Goal: Check status: Check status

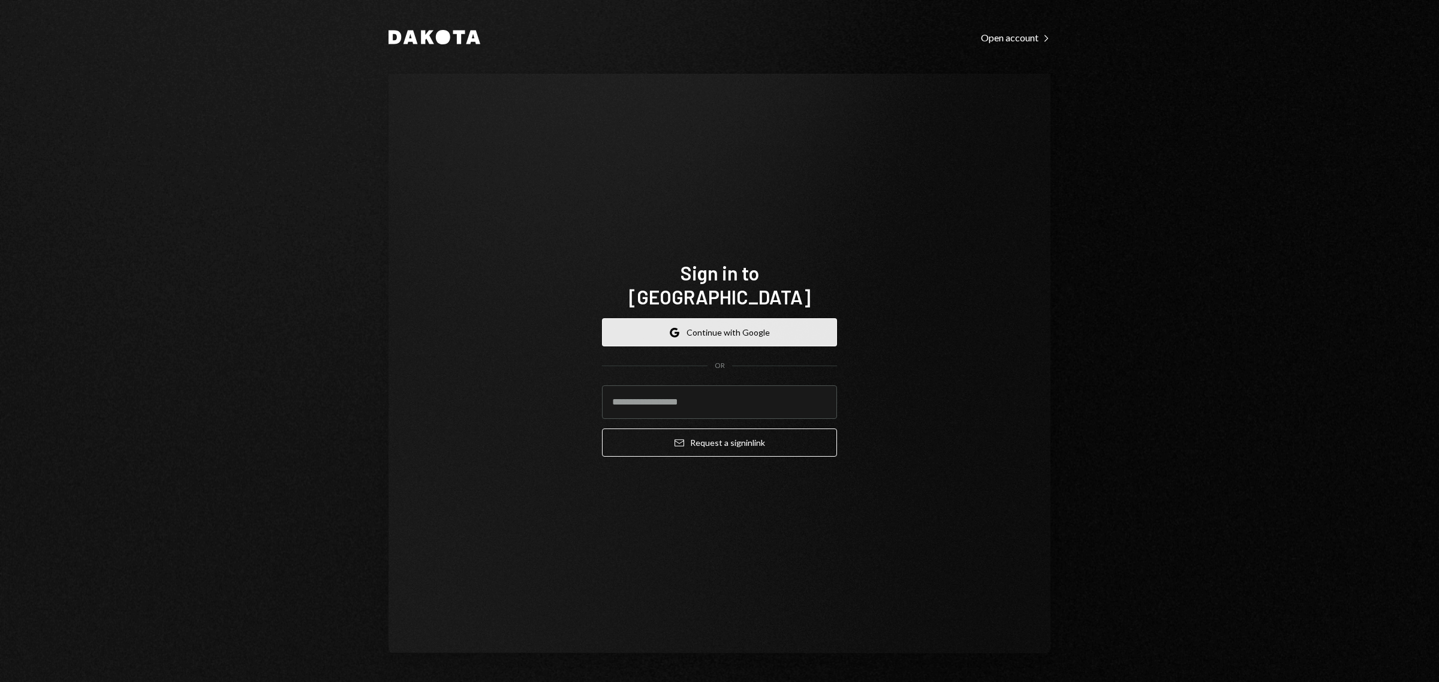
click at [655, 328] on button "Google Continue with Google" at bounding box center [719, 332] width 235 height 28
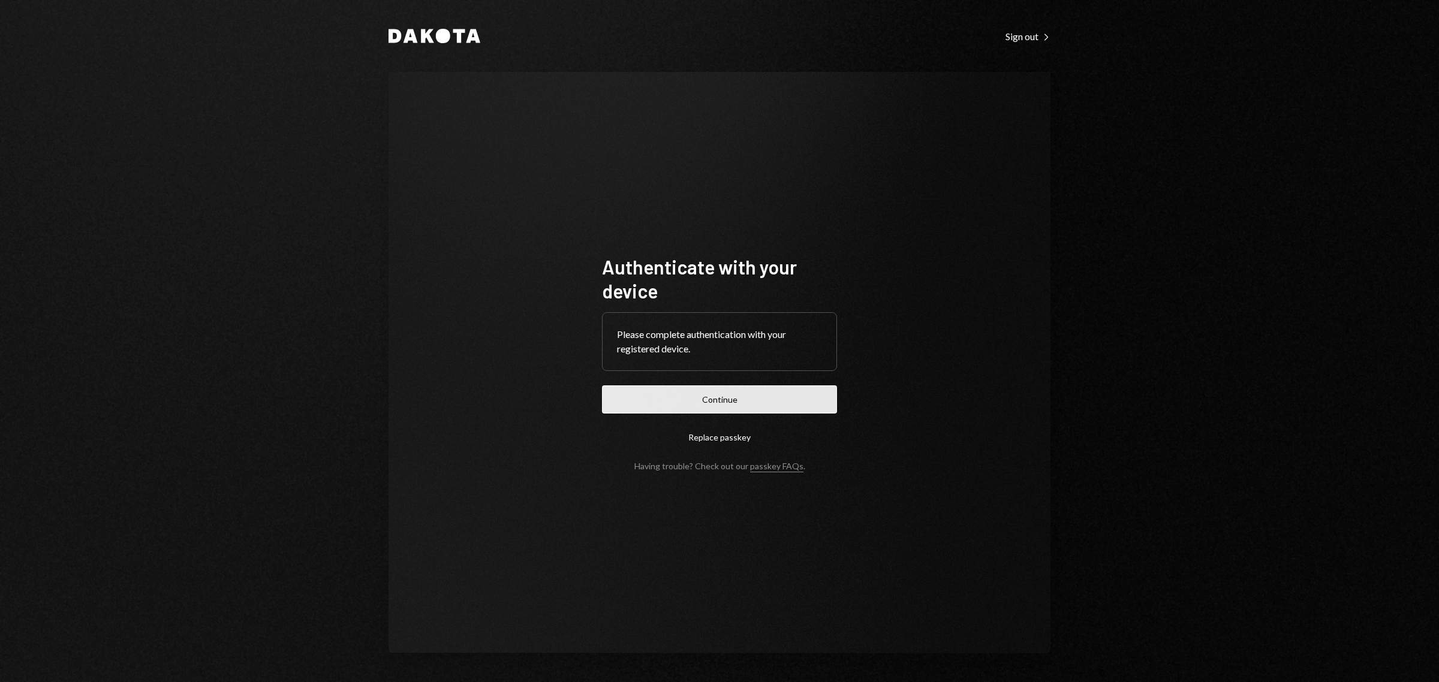
click at [679, 397] on button "Continue" at bounding box center [719, 399] width 235 height 28
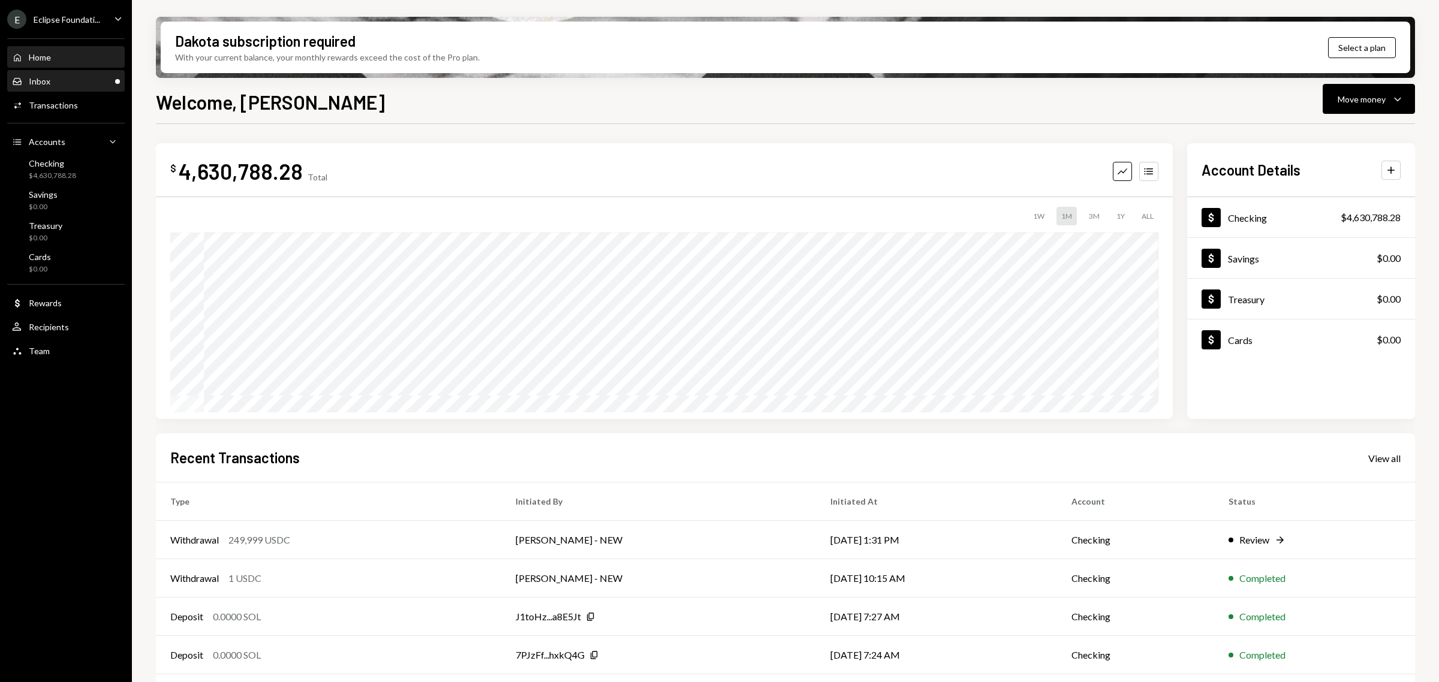
click at [70, 84] on div "Inbox Inbox" at bounding box center [66, 81] width 108 height 11
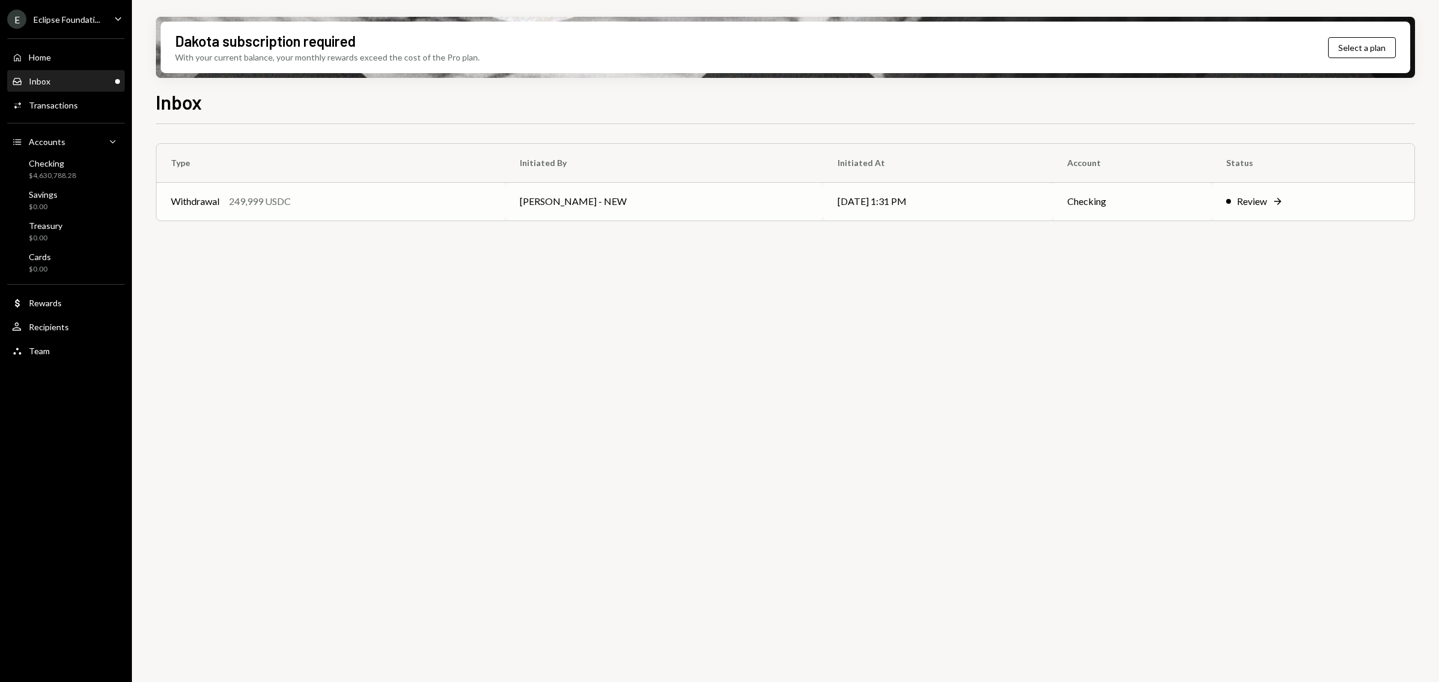
click at [375, 195] on div "Withdrawal 249,999 USDC" at bounding box center [331, 201] width 320 height 14
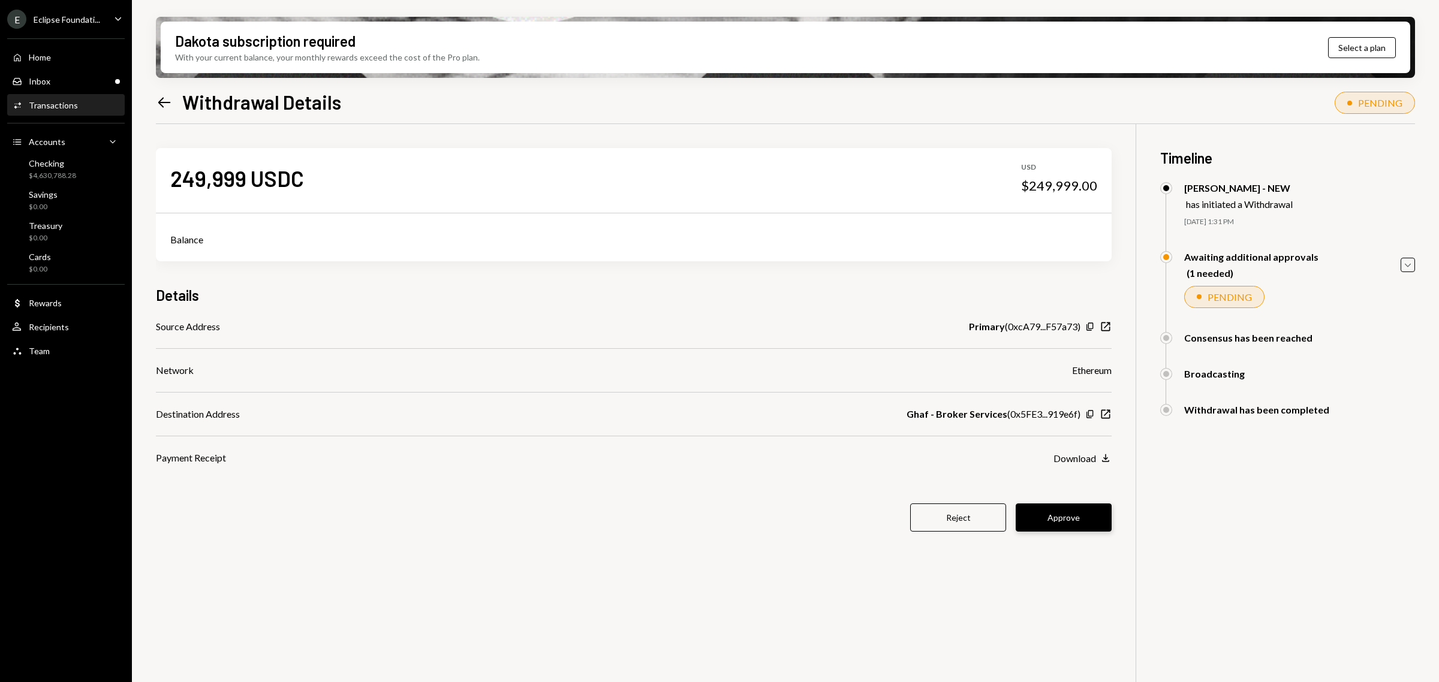
click at [1056, 523] on button "Approve" at bounding box center [1063, 518] width 96 height 28
